Goal: Obtain resource: Obtain resource

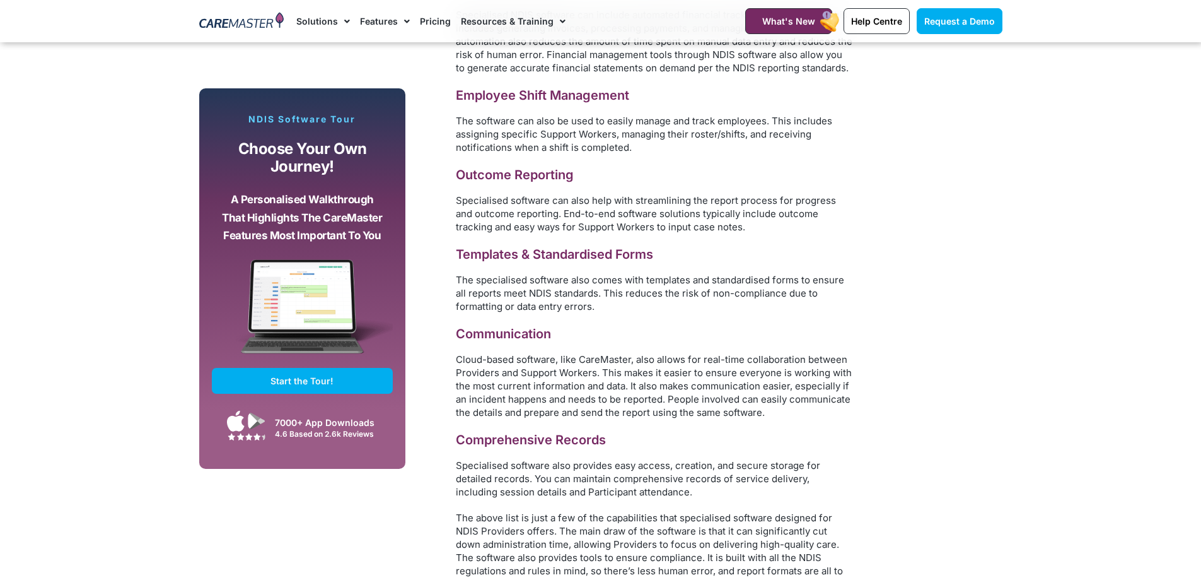
scroll to position [2459, 0]
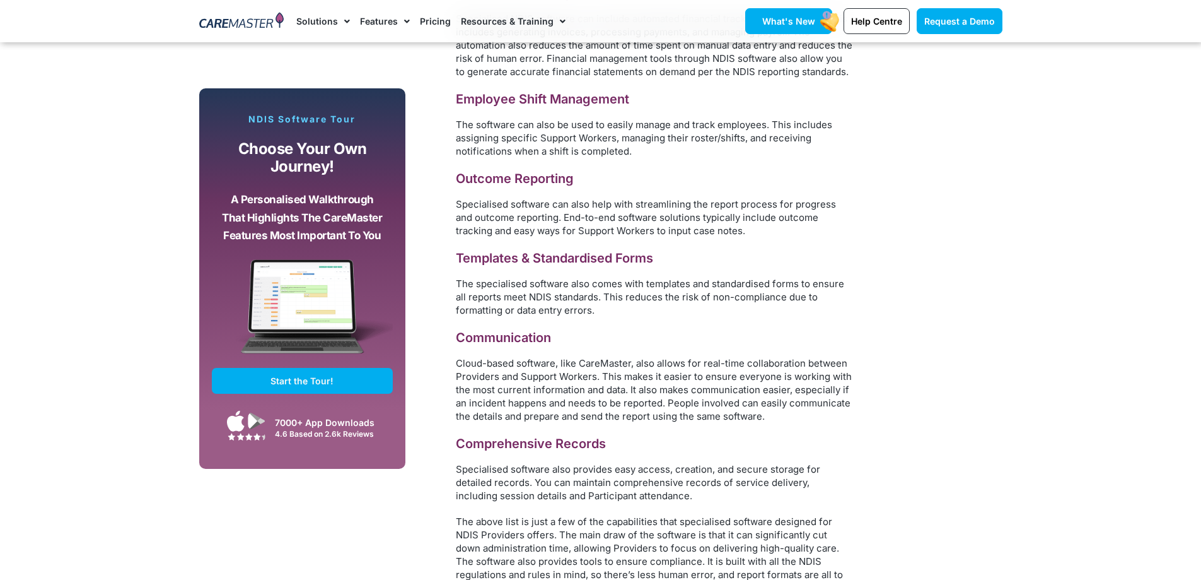
click at [789, 23] on span "What's New" at bounding box center [788, 21] width 53 height 11
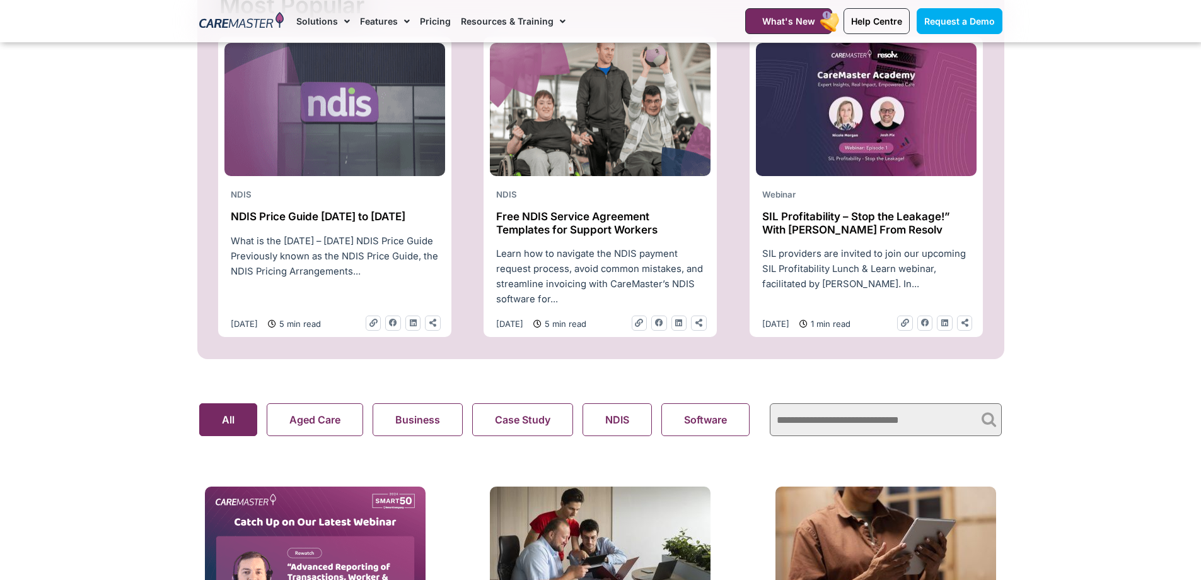
scroll to position [568, 0]
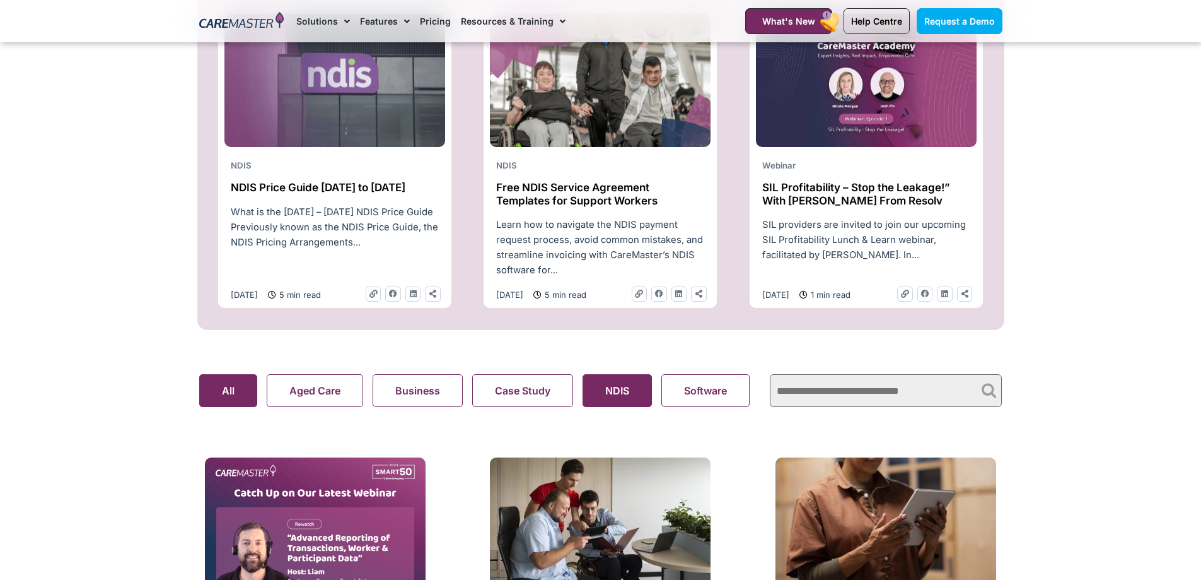
click at [622, 395] on button "NDIS" at bounding box center [617, 390] width 69 height 33
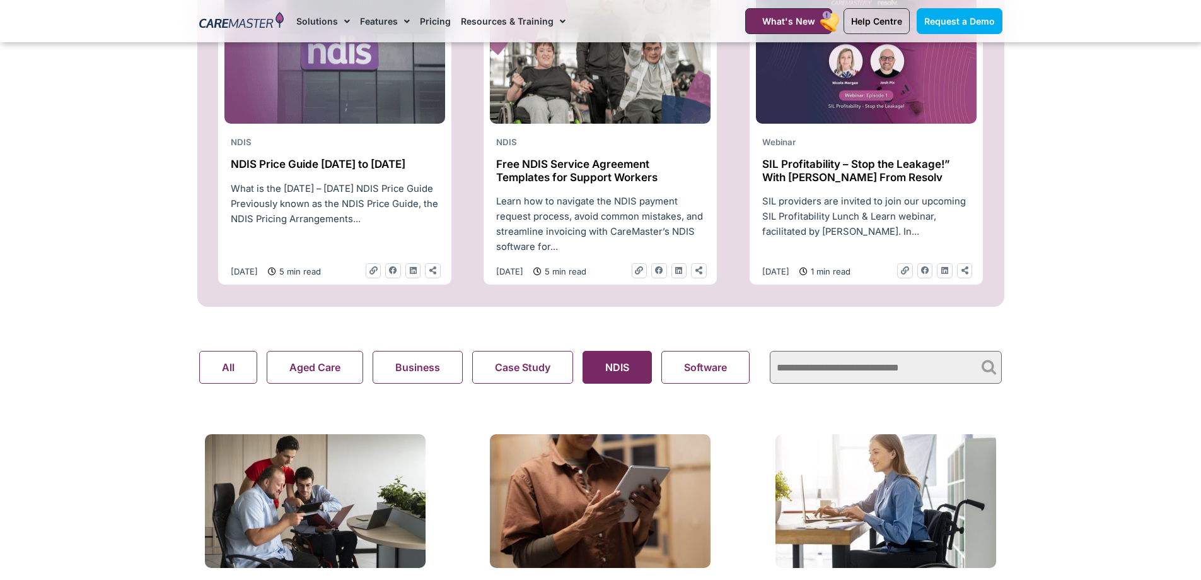
scroll to position [568, 0]
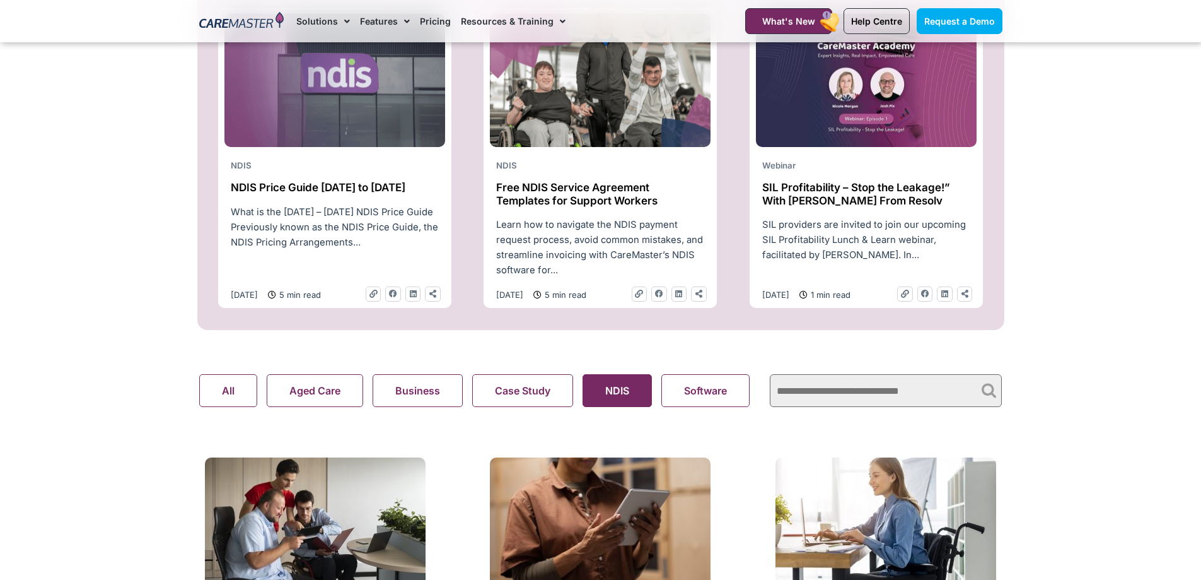
click at [585, 228] on div "Learn how to navigate the NDIS payment request process, avoid common mistakes, …" at bounding box center [600, 247] width 221 height 61
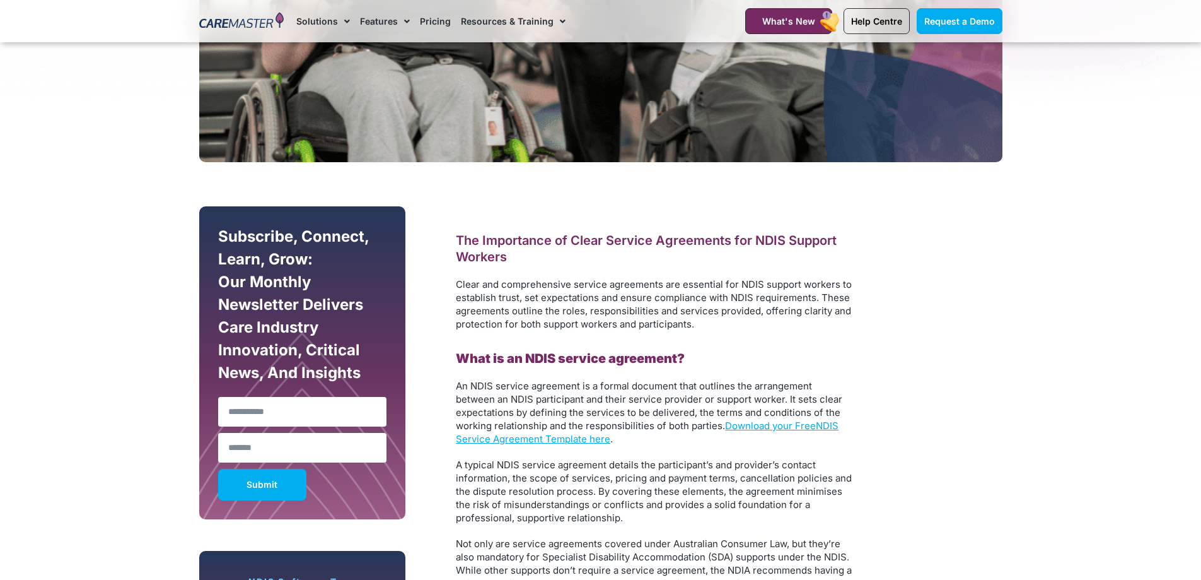
scroll to position [568, 0]
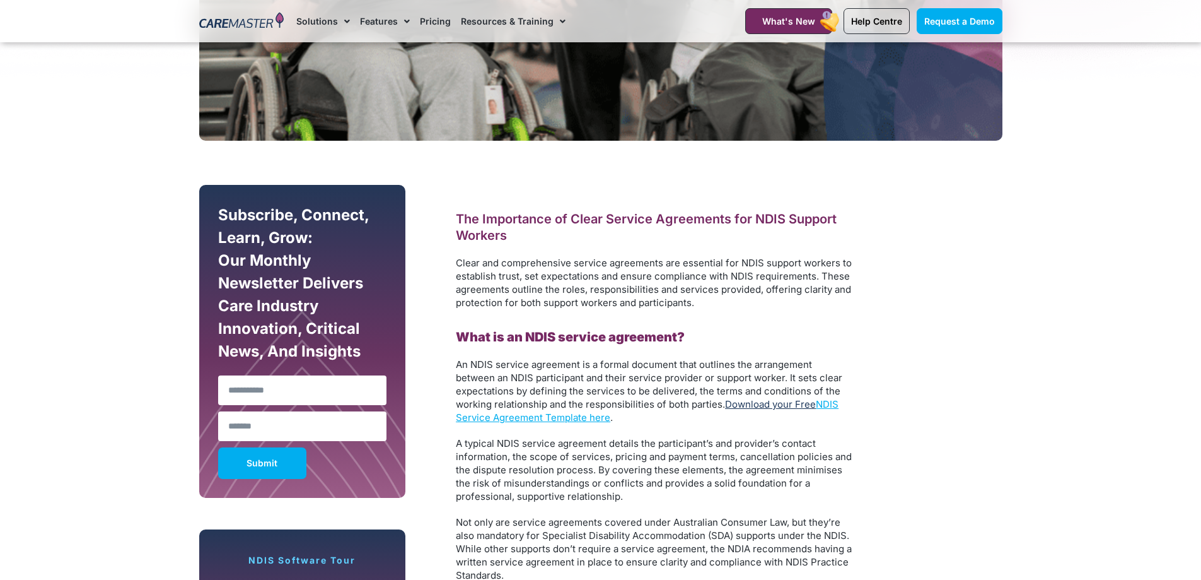
click at [771, 404] on link "Download your Free" at bounding box center [770, 404] width 91 height 12
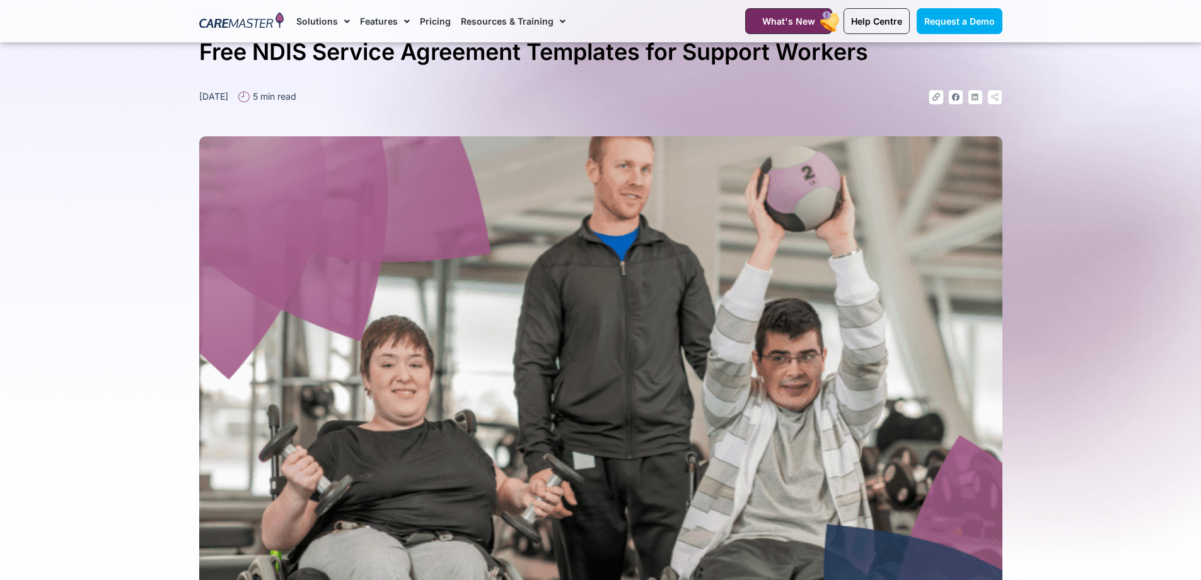
scroll to position [0, 0]
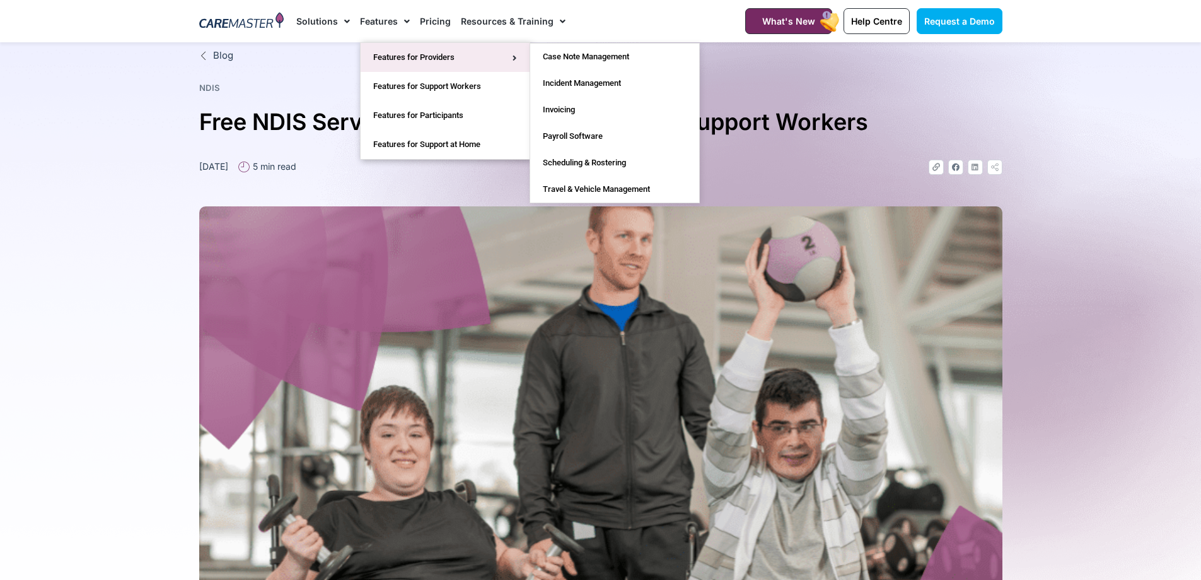
click at [423, 57] on link "Features for Providers" at bounding box center [445, 57] width 169 height 29
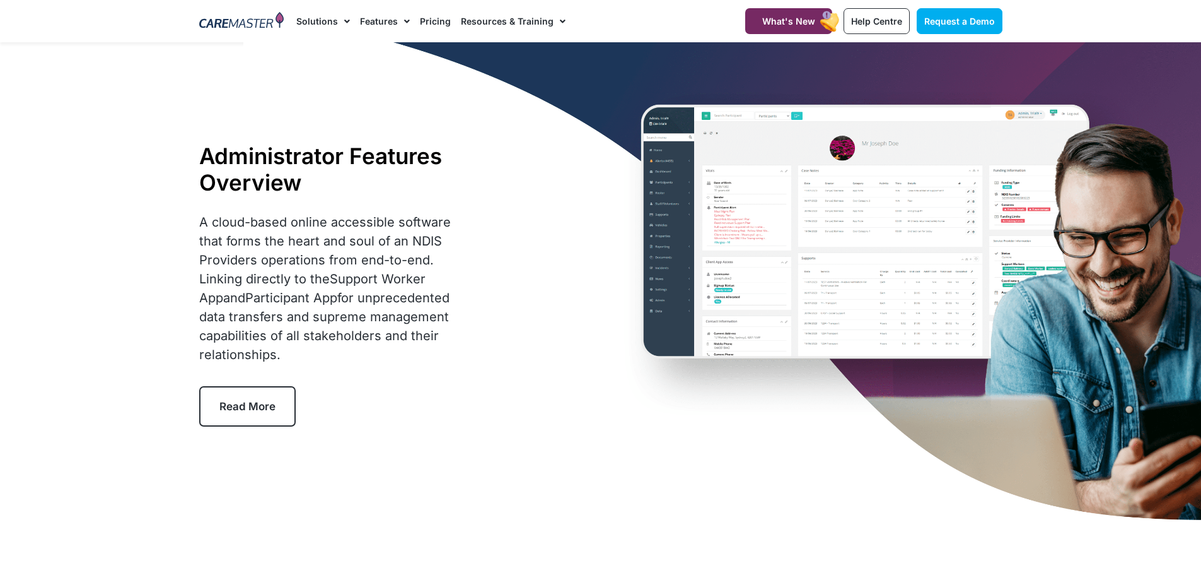
drag, startPoint x: 0, startPoint y: 0, endPoint x: 238, endPoint y: 414, distance: 477.7
click at [238, 414] on link "Read More" at bounding box center [247, 406] width 96 height 40
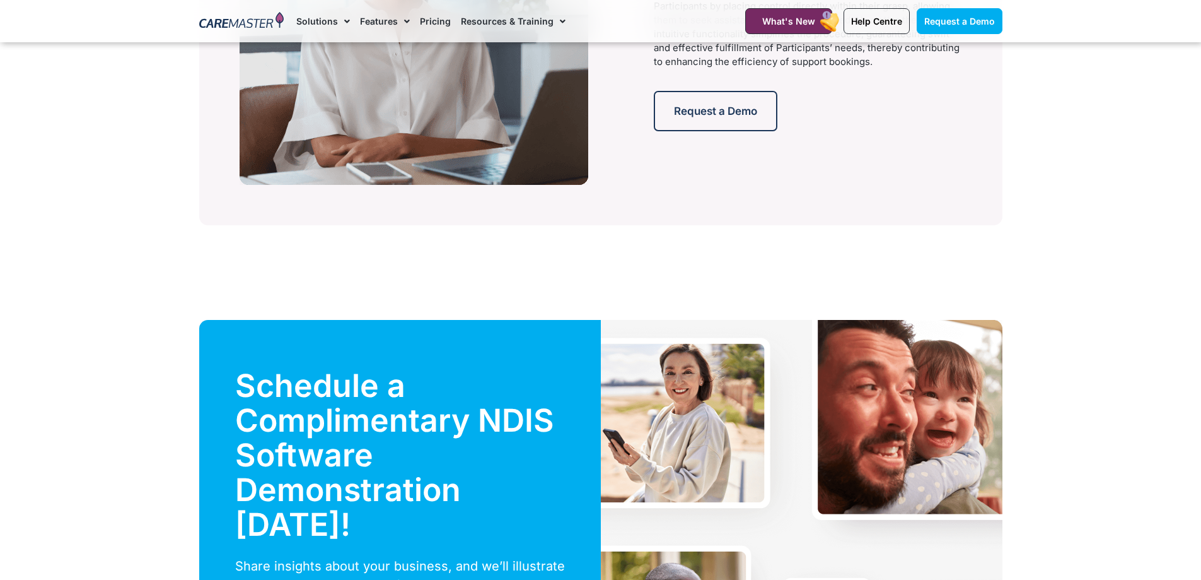
scroll to position [2674, 0]
